Goal: Information Seeking & Learning: Understand process/instructions

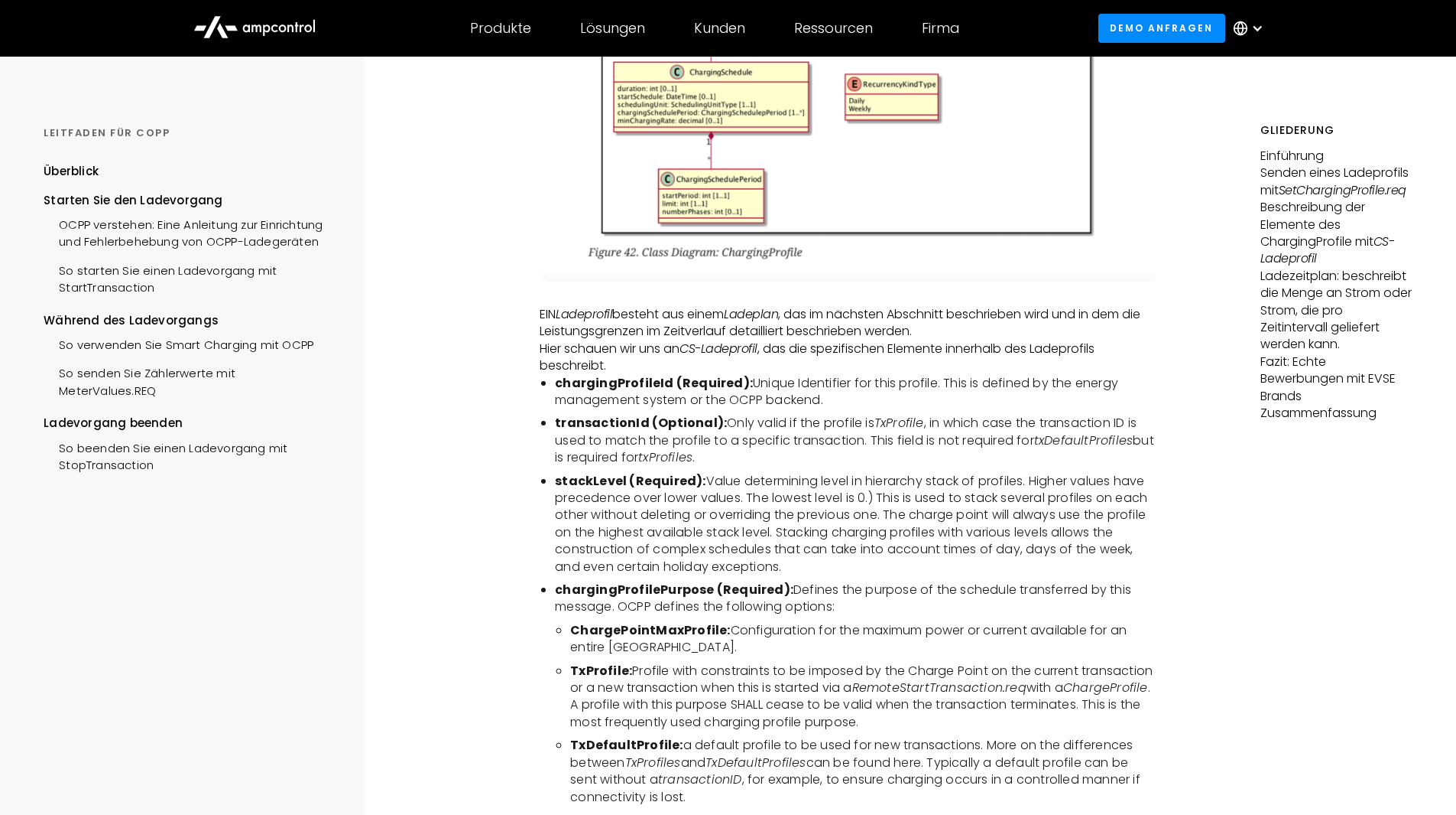
scroll to position [3289, 0]
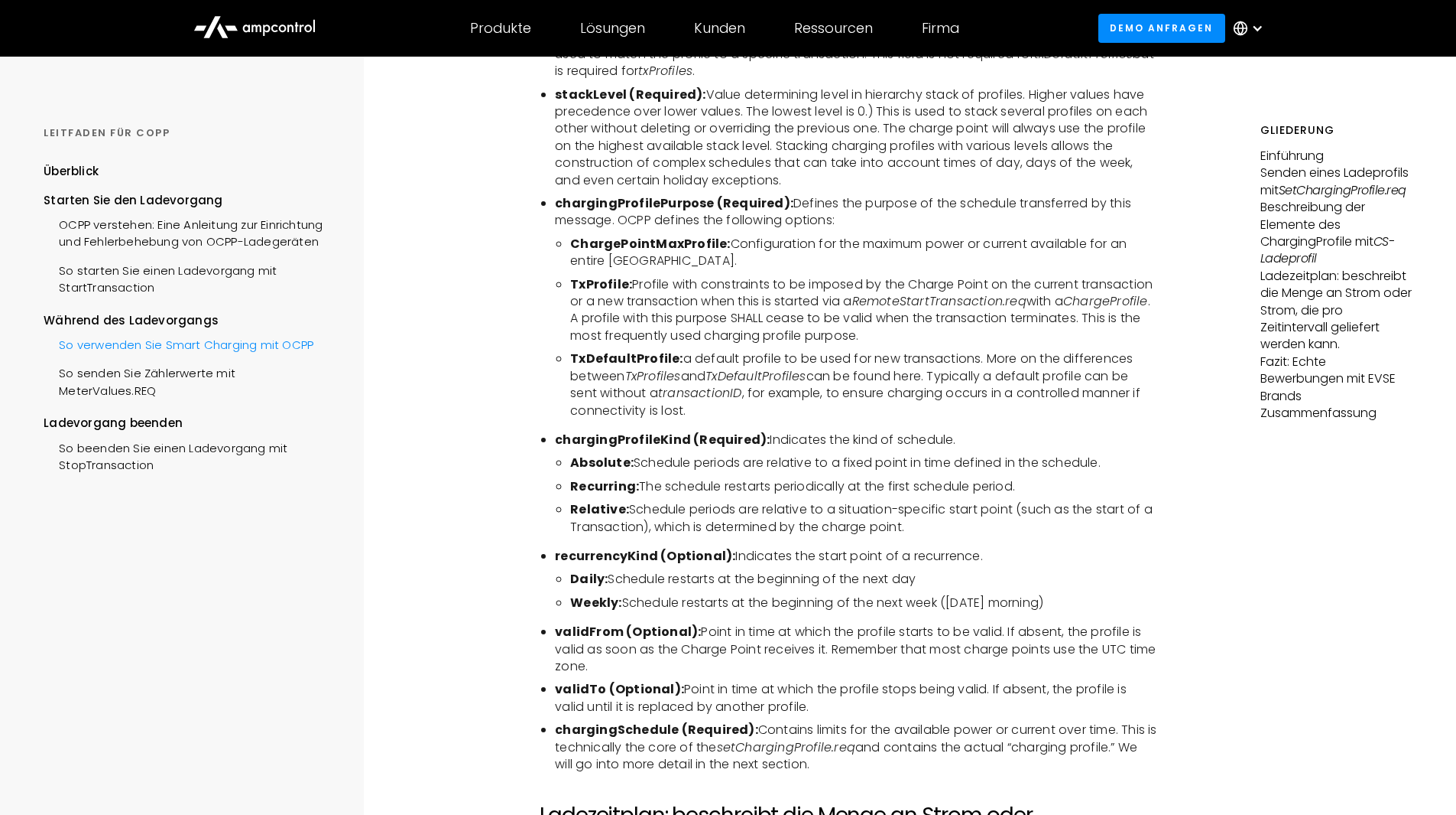
click at [212, 336] on div "So verwenden Sie Smart Charging mit OCPP" at bounding box center [178, 343] width 270 height 28
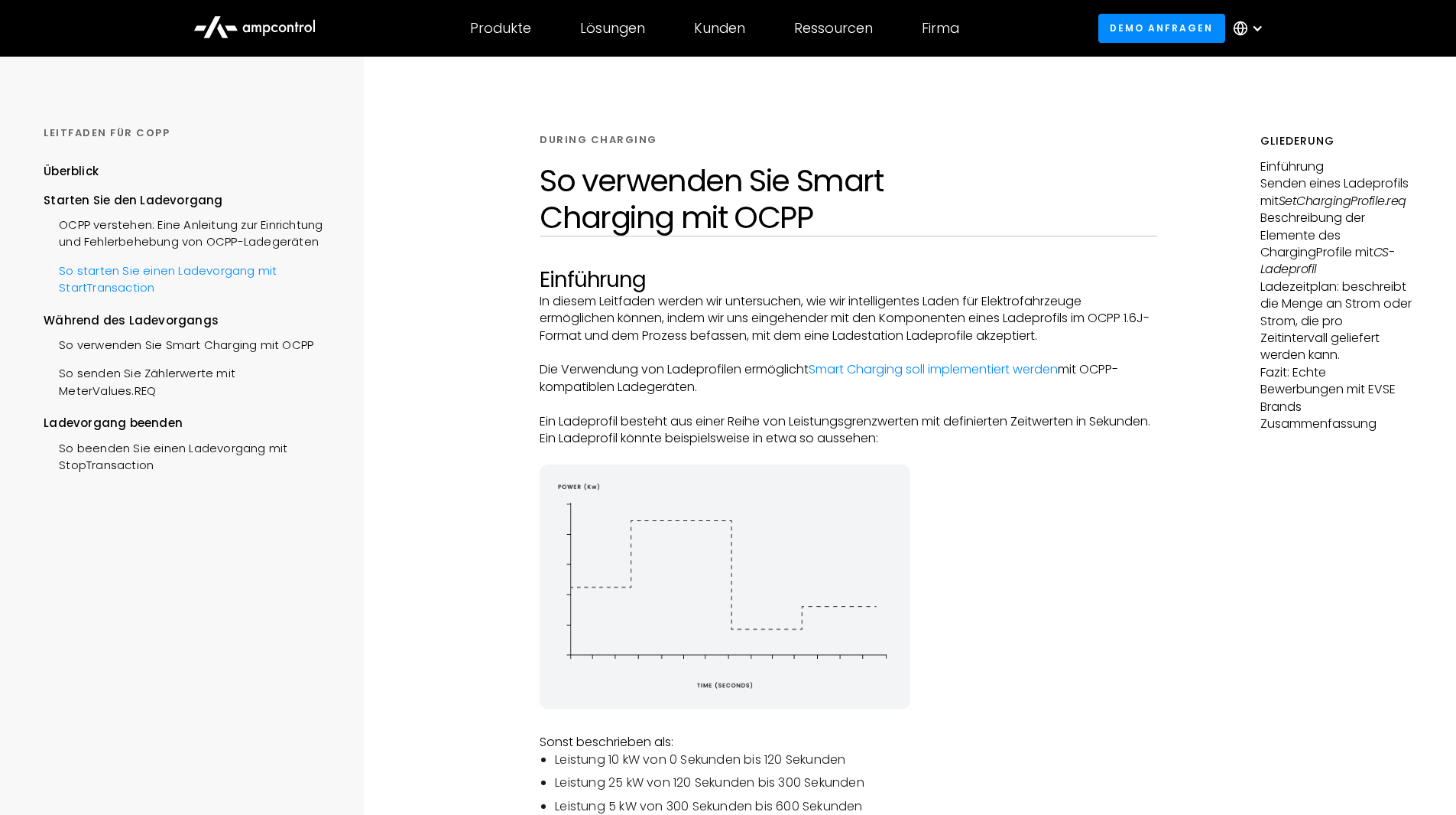
click at [155, 281] on div "So starten Sie einen Ladevorgang mit StartTransaction" at bounding box center [189, 277] width 291 height 46
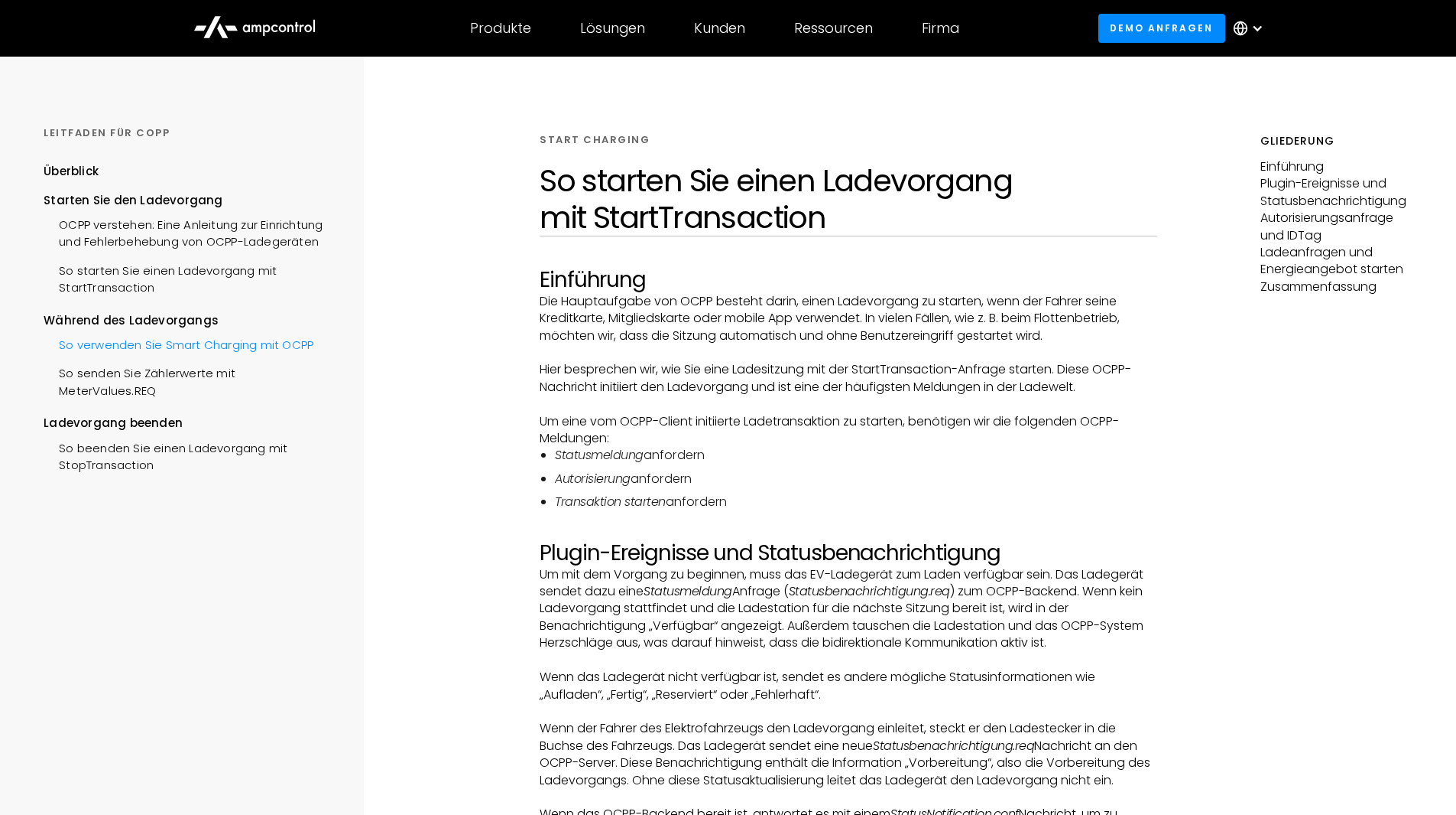
click at [213, 345] on div "So verwenden Sie Smart Charging mit OCPP" at bounding box center [178, 343] width 270 height 28
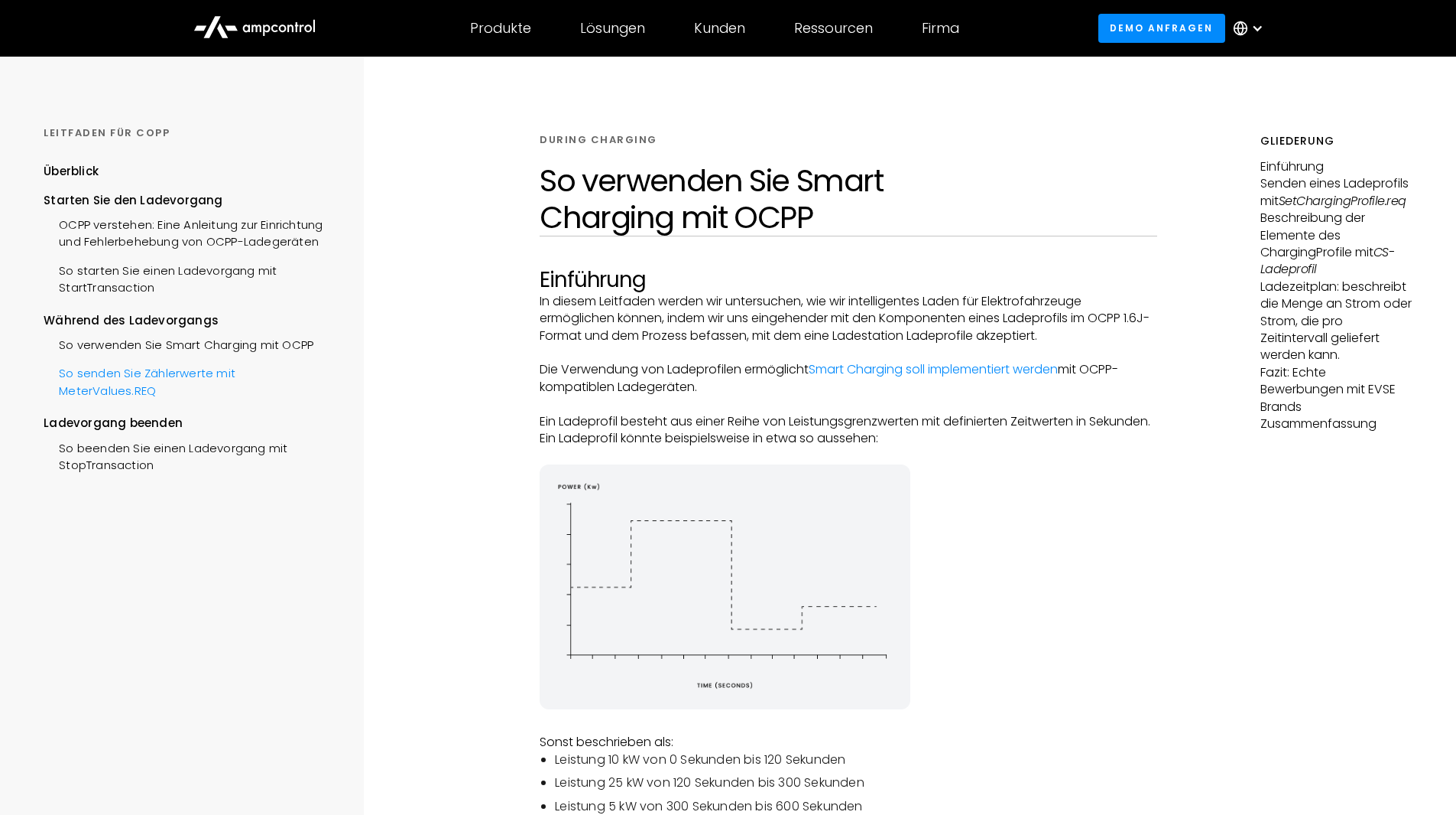
click at [210, 378] on div "So senden Sie Zählerwerte mit MeterValues.REQ" at bounding box center [189, 380] width 291 height 46
